Goal: Information Seeking & Learning: Learn about a topic

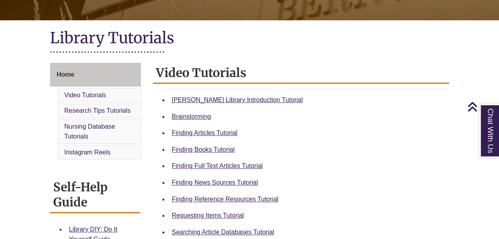
scroll to position [161, 0]
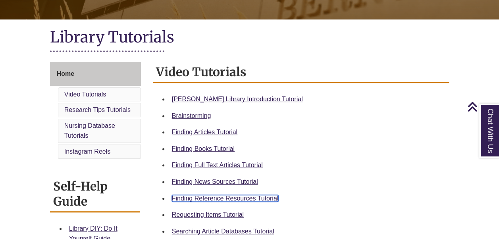
click at [219, 195] on link "Finding Reference Resources Tutorial" at bounding box center [225, 198] width 107 height 7
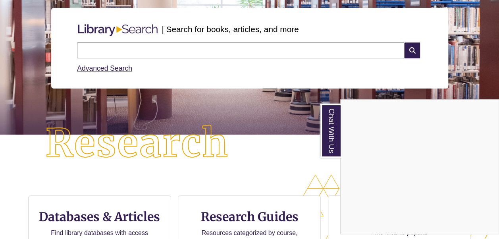
click at [234, 53] on div "Chat With Us" at bounding box center [249, 119] width 499 height 239
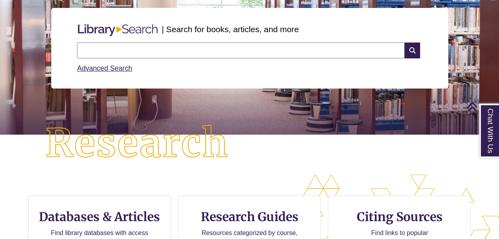
click at [229, 49] on input "text" at bounding box center [240, 50] width 327 height 16
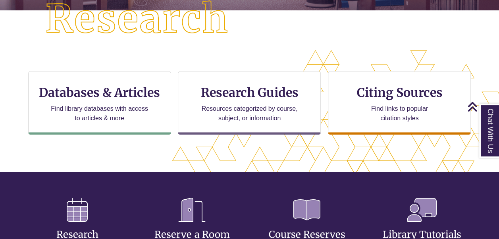
scroll to position [220, 0]
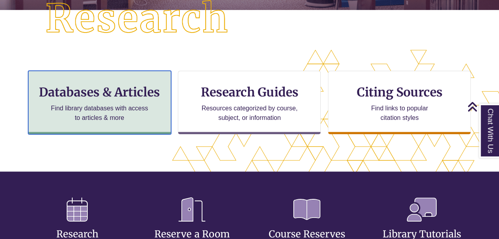
click at [130, 99] on h3 "Databases & Articles" at bounding box center [99, 91] width 129 height 15
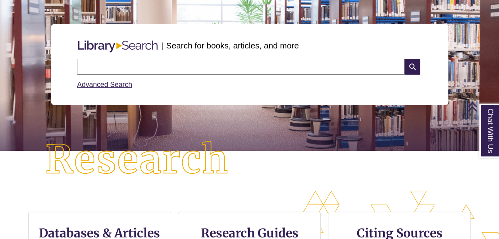
scroll to position [78, 0]
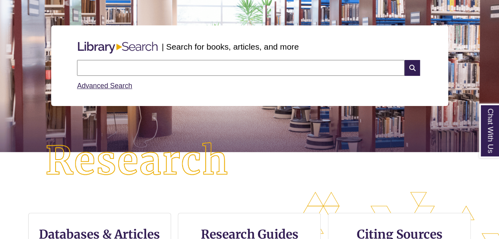
click at [236, 65] on input "text" at bounding box center [240, 68] width 327 height 16
type input "**********"
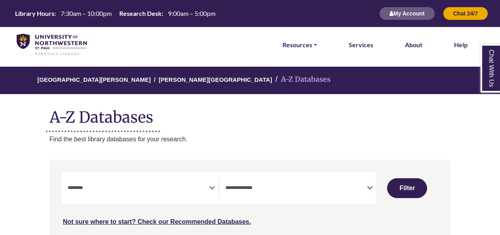
select select "Database Subject Filter"
select select "Database Types Filter"
select select "Database Subject Filter"
select select "Database Types Filter"
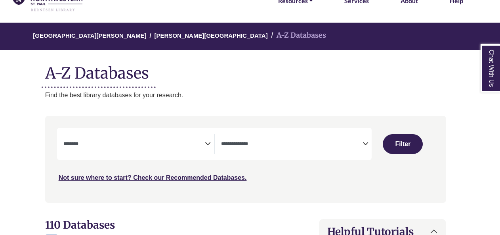
scroll to position [53, 3]
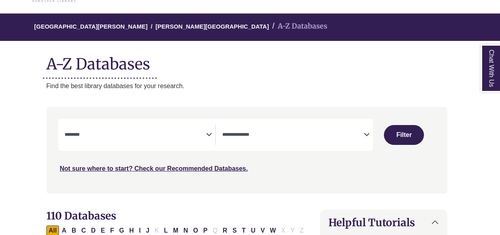
click at [205, 133] on textarea "Search" at bounding box center [136, 135] width 142 height 6
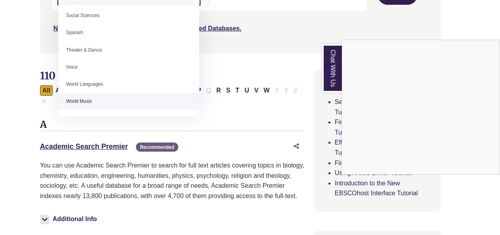
scroll to position [198, 9]
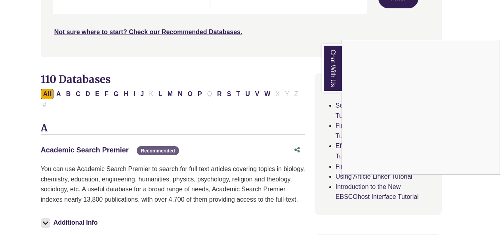
click at [172, 179] on div "Chat With Us" at bounding box center [250, 117] width 500 height 235
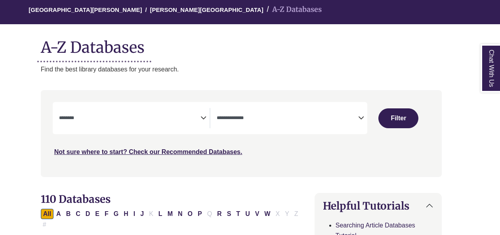
scroll to position [0, 9]
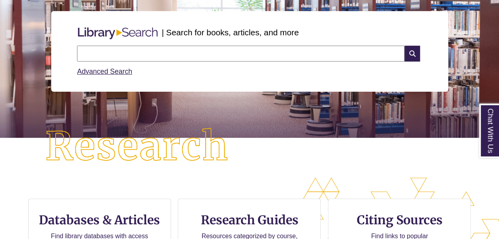
scroll to position [96, 0]
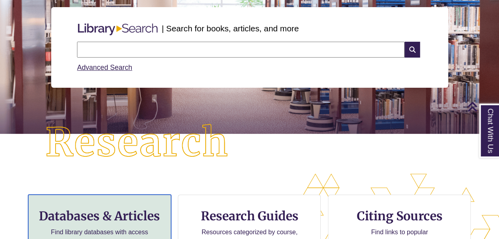
click at [117, 224] on div "Databases & Articles Find library databases with access to articles & more" at bounding box center [99, 225] width 143 height 63
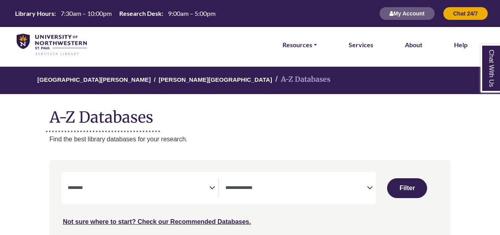
select select "Database Subject Filter"
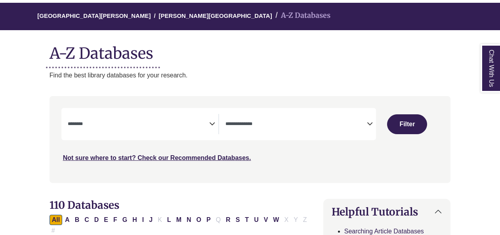
scroll to position [64, 0]
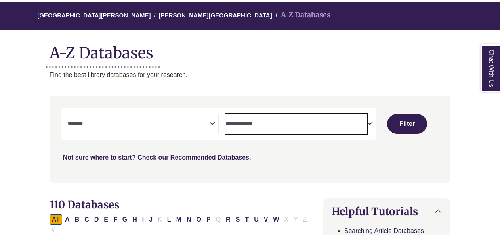
click at [256, 122] on textarea "Search" at bounding box center [297, 124] width 142 height 6
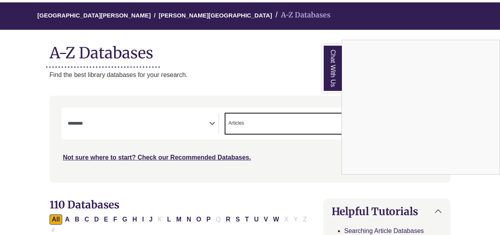
click at [302, 127] on div "Chat With Us" at bounding box center [250, 117] width 500 height 235
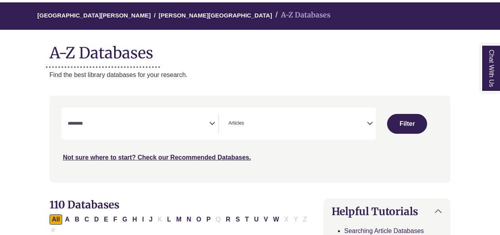
click at [352, 123] on span "× Articles" at bounding box center [297, 123] width 142 height 20
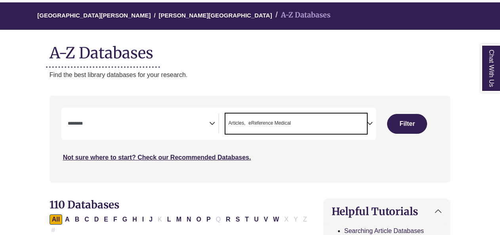
click at [292, 117] on span "× Articles × eReference Medical" at bounding box center [297, 123] width 142 height 20
click at [359, 117] on span "× Articles × eReference × eReference Medical" at bounding box center [297, 123] width 142 height 20
click at [330, 116] on span "× Articles × eReference" at bounding box center [297, 123] width 142 height 20
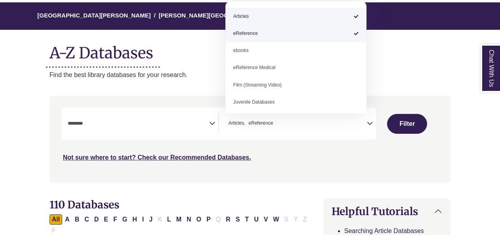
select select "*****"
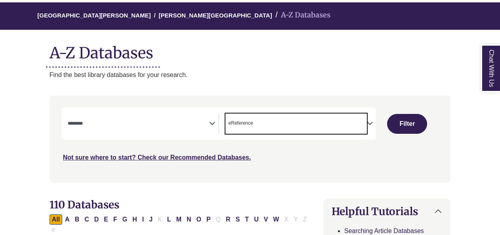
click at [209, 118] on icon "Search filters" at bounding box center [212, 122] width 6 height 12
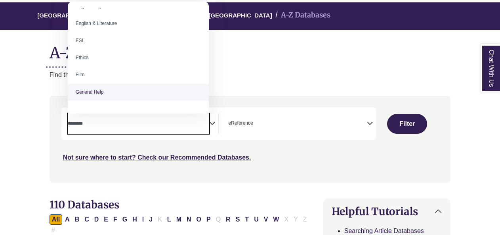
scroll to position [282, 0]
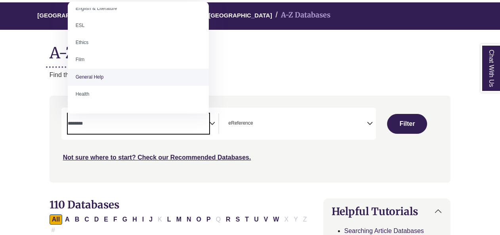
select select "*****"
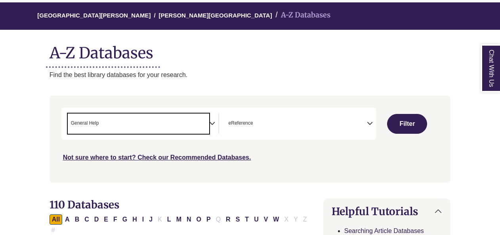
scroll to position [156, 0]
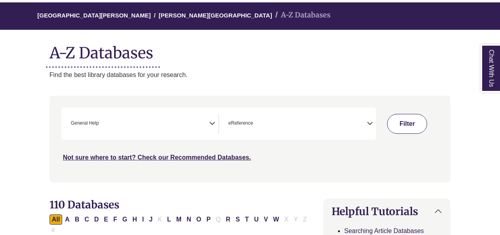
click at [417, 121] on button "Filter" at bounding box center [407, 124] width 40 height 20
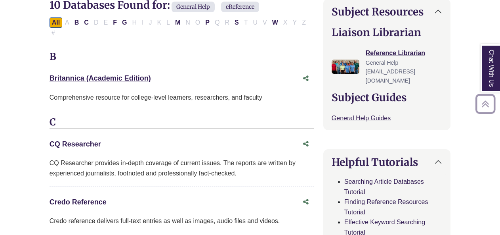
scroll to position [264, 0]
click at [81, 140] on link "CQ Researcher This link opens in a new window" at bounding box center [76, 144] width 52 height 8
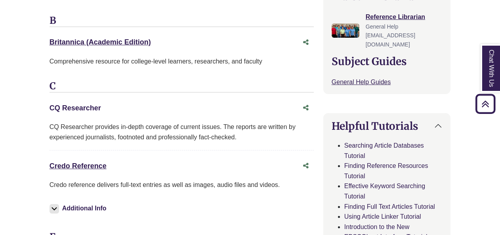
scroll to position [301, 0]
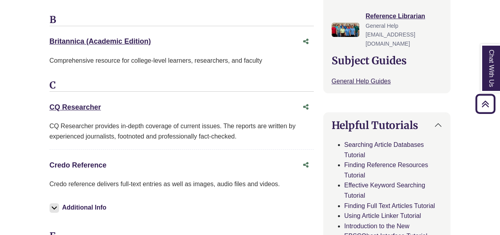
click at [88, 161] on link "Credo Reference This link opens in a new window" at bounding box center [78, 165] width 57 height 8
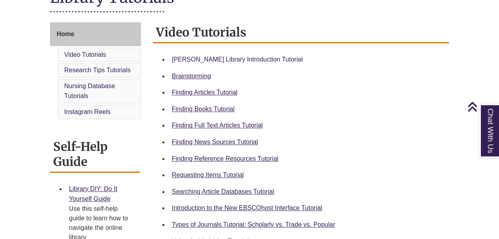
scroll to position [205, 0]
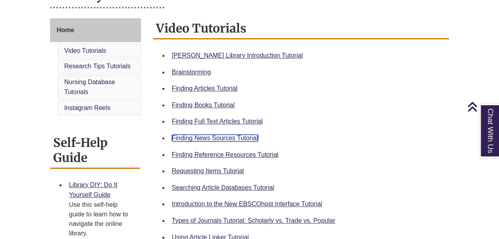
click at [209, 136] on link "Finding News Sources Tutorial" at bounding box center [215, 137] width 86 height 7
